Goal: Navigation & Orientation: Find specific page/section

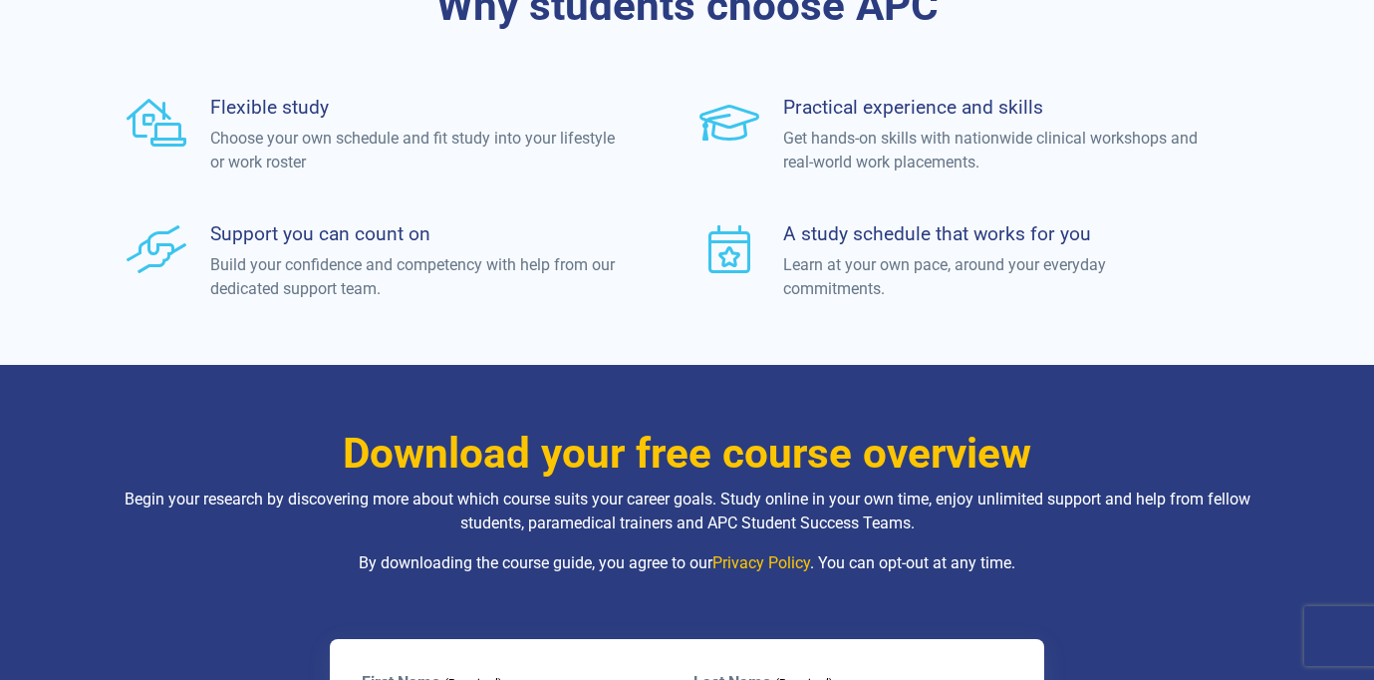
scroll to position [1011, 0]
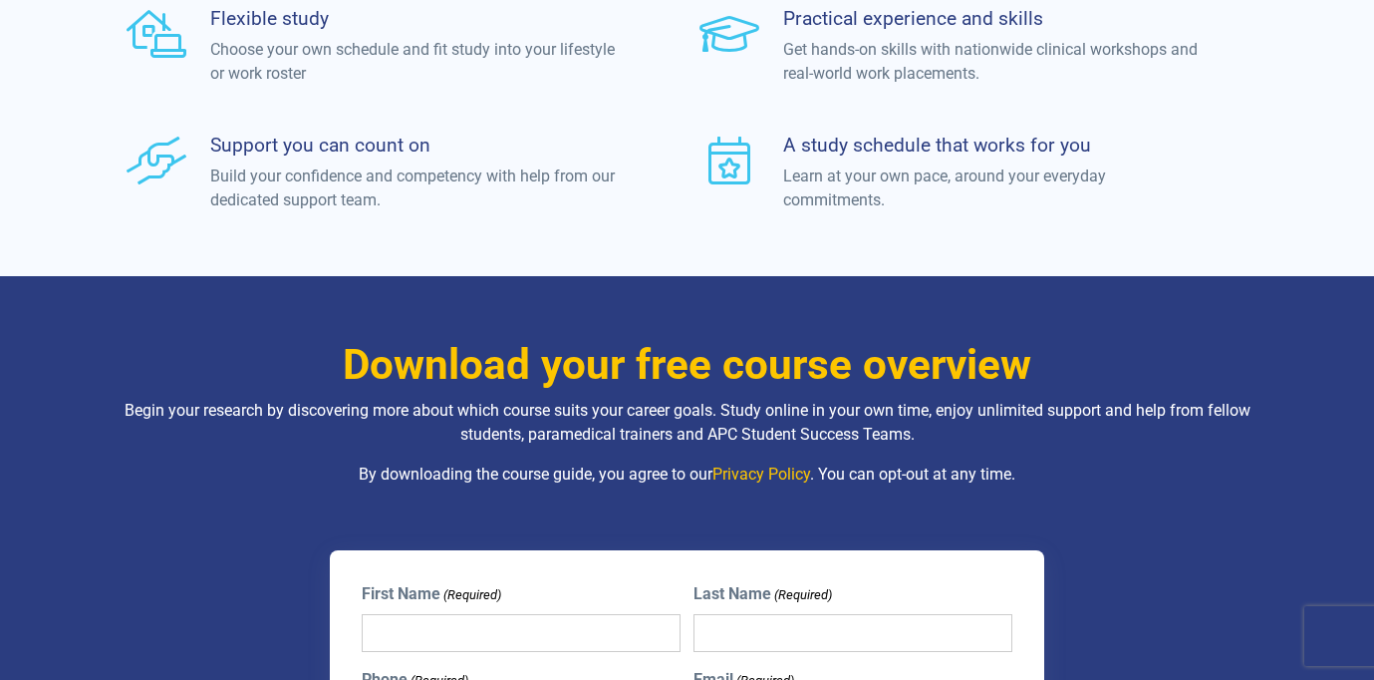
click at [792, 468] on link "Privacy Policy" at bounding box center [762, 473] width 98 height 19
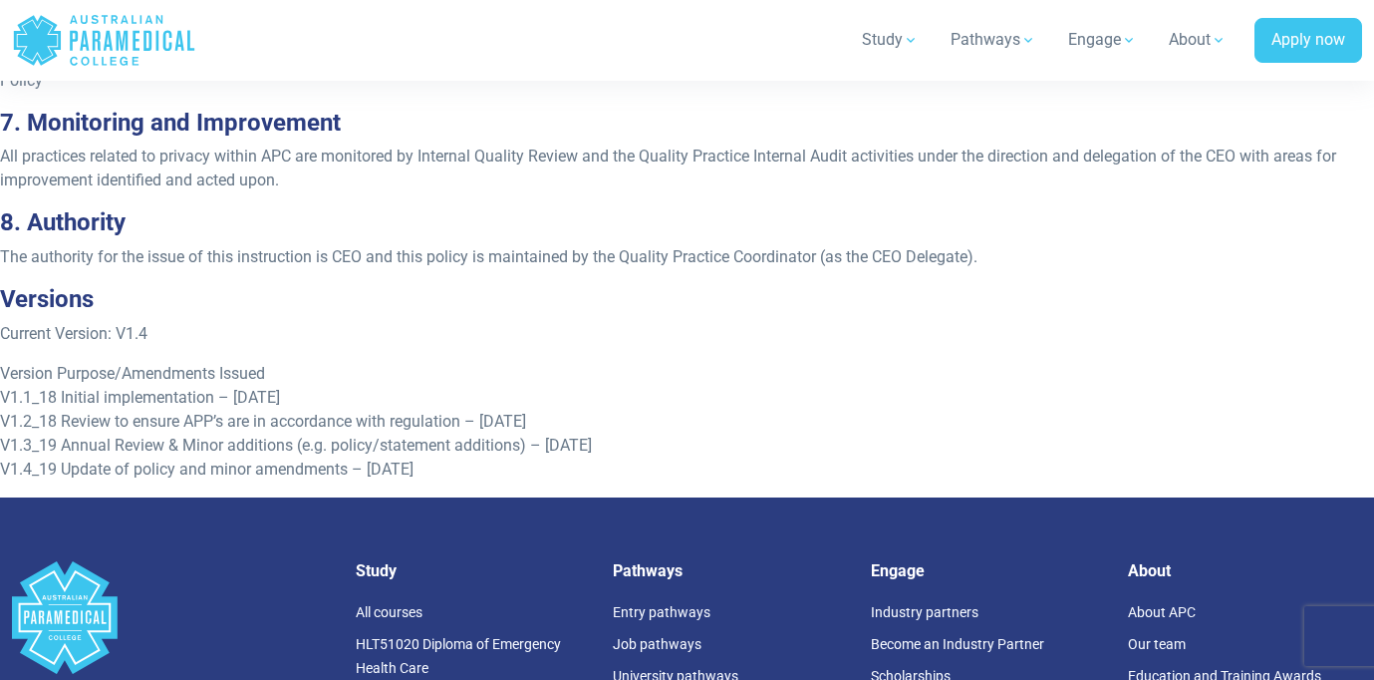
scroll to position [6077, 0]
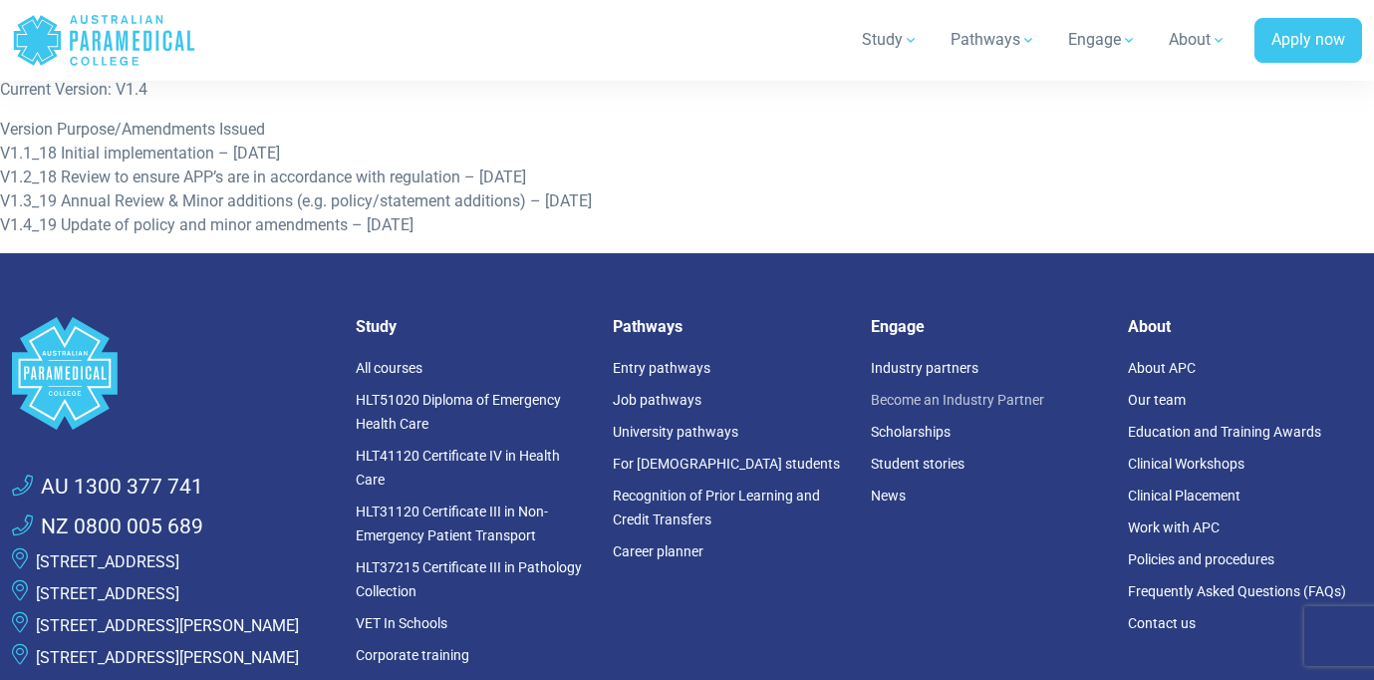
click at [1029, 408] on link "Become an Industry Partner" at bounding box center [957, 400] width 173 height 16
